Goal: Information Seeking & Learning: Find specific fact

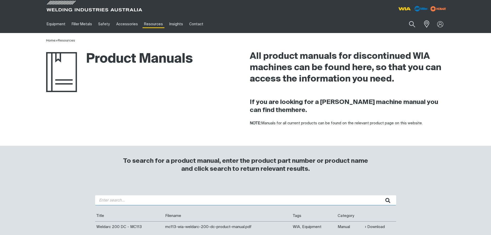
click at [145, 199] on input "search" at bounding box center [245, 200] width 301 height 10
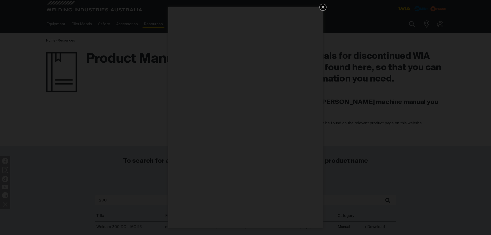
click at [324, 8] on icon "Get 5 WIA Welding Guides Free!" at bounding box center [322, 7] width 3 height 3
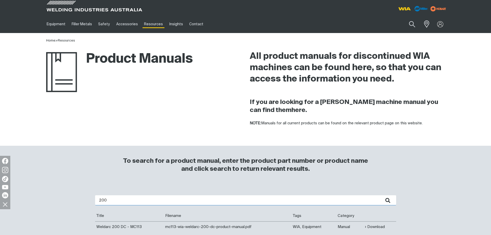
click at [116, 196] on input "200" at bounding box center [245, 200] width 301 height 10
type input "200i"
click at [380, 195] on button "submit" at bounding box center [388, 200] width 16 height 10
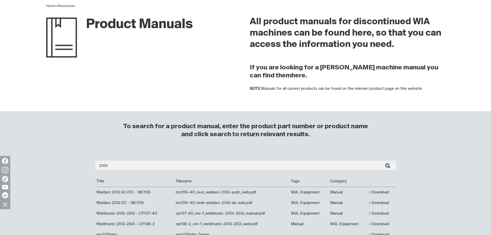
scroll to position [77, 0]
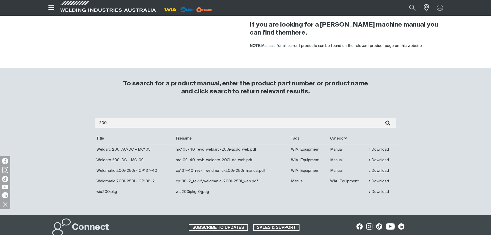
click at [378, 172] on link "Download" at bounding box center [379, 170] width 20 height 6
click at [434, 9] on div at bounding box center [440, 8] width 14 height 10
click at [419, 17] on div "If you are looking for a [PERSON_NAME] machine manual you can find them here. N…" at bounding box center [347, 34] width 195 height 38
click at [442, 1] on div "Search When search results are available use up and down arrows to review and e…" at bounding box center [380, 7] width 135 height 15
click at [436, 6] on img at bounding box center [439, 7] width 7 height 7
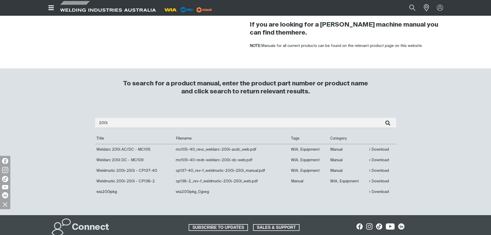
click at [424, 15] on div "Search When search results are available use up and down arrows to review and e…" at bounding box center [380, 7] width 135 height 15
click at [439, 4] on div at bounding box center [440, 8] width 14 height 10
click at [432, 19] on link "Partner Login" at bounding box center [418, 18] width 57 height 10
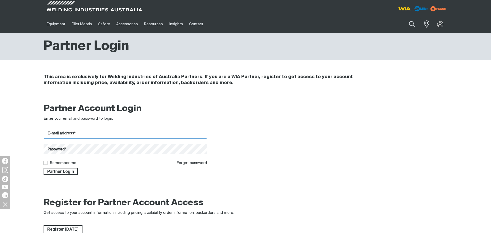
type input "[EMAIL_ADDRESS][DOMAIN_NAME]"
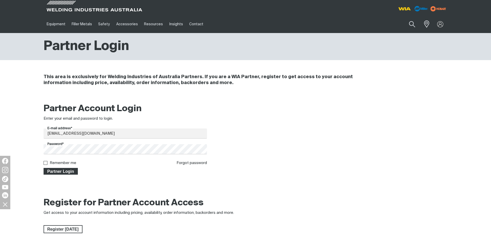
click at [50, 172] on span "Partner Login" at bounding box center [60, 171] width 33 height 7
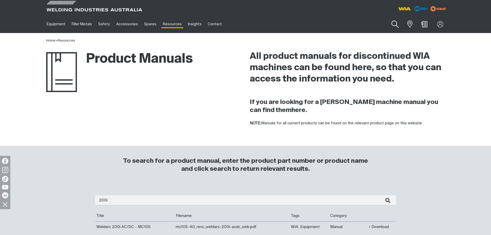
click at [396, 28] on button "Search products" at bounding box center [395, 24] width 21 height 15
click at [361, 26] on input "Search" at bounding box center [363, 24] width 79 height 12
paste input "PWA020"
type input "PWA020"
click at [359, 36] on span "PCB Assy Wirefeeder 200i (CP137) - PWA020" at bounding box center [369, 36] width 59 height 9
